Goal: Find specific page/section: Find specific page/section

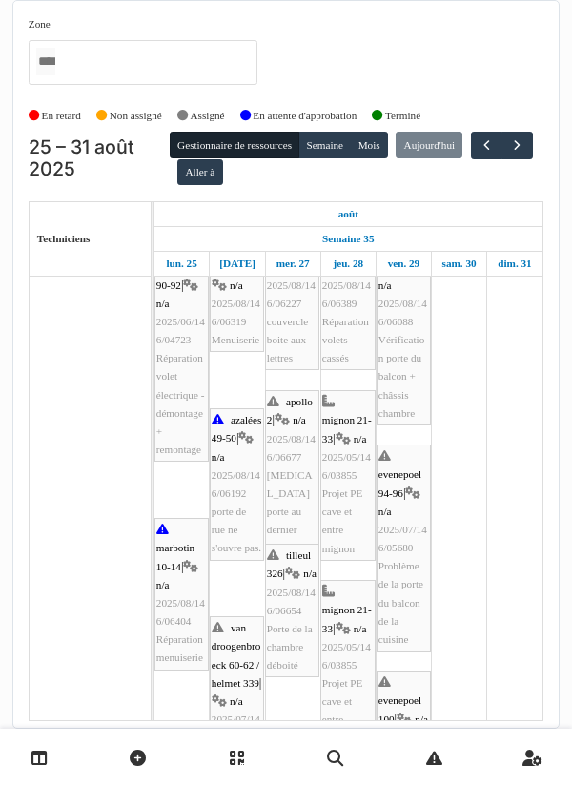
scroll to position [19, 0]
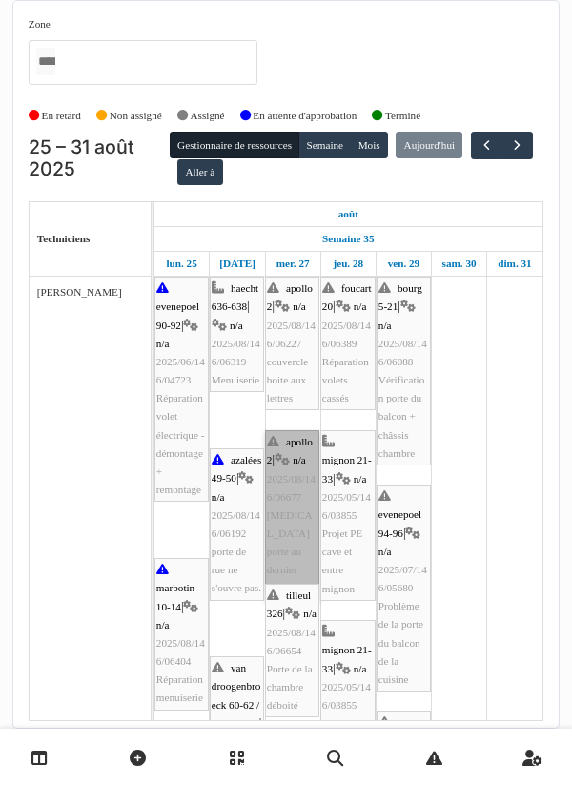
click at [294, 512] on link "apollo 2 | n/a 2025/08/146/06677 [MEDICAL_DATA] porte au dernier étage" at bounding box center [292, 515] width 54 height 171
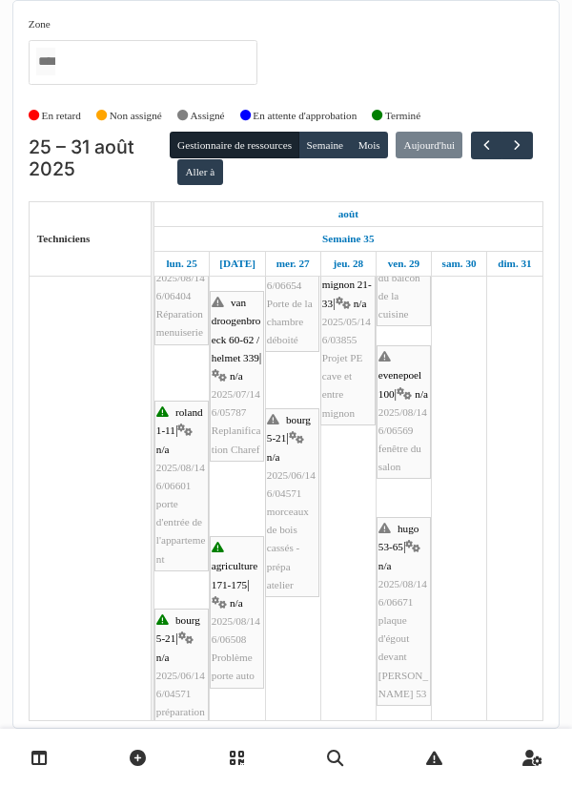
scroll to position [300, 0]
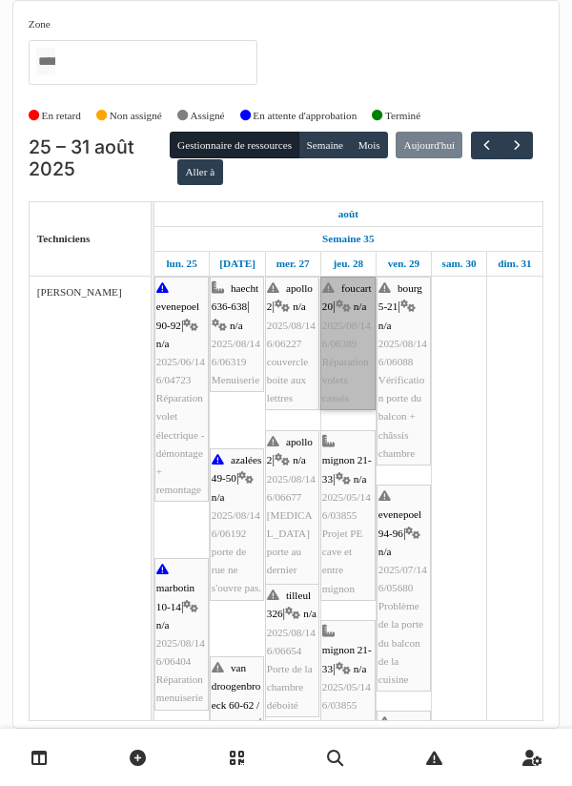
click at [345, 357] on link "foucart 20 | n/a 2025/08/146/06389 Réparation volets cassés" at bounding box center [347, 342] width 55 height 133
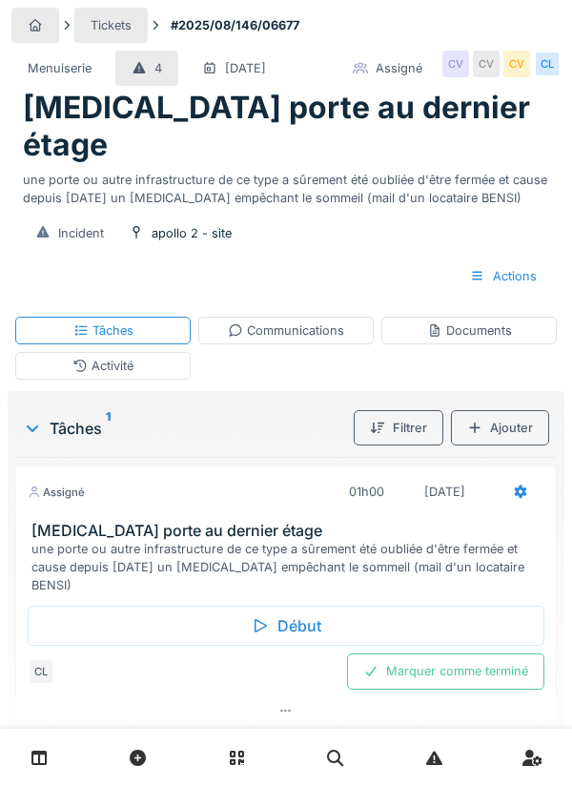
click at [477, 321] on div "Documents" at bounding box center [469, 330] width 85 height 18
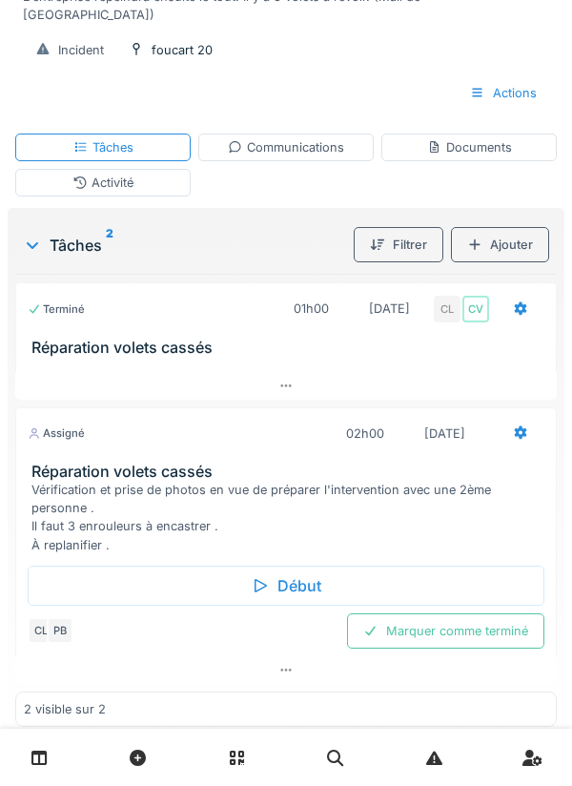
scroll to position [218, 0]
